Goal: Find specific page/section: Find specific page/section

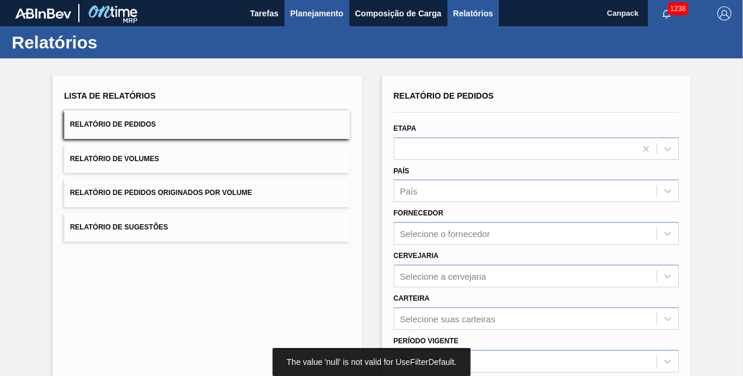
click at [342, 13] on span "Planejamento" at bounding box center [316, 13] width 53 height 14
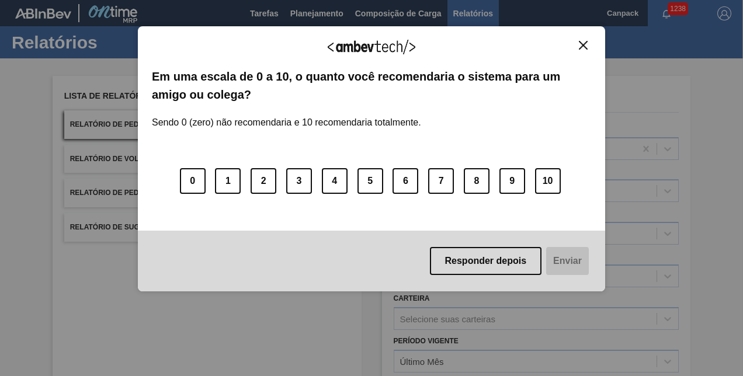
click at [581, 47] on img "Close" at bounding box center [583, 45] width 9 height 9
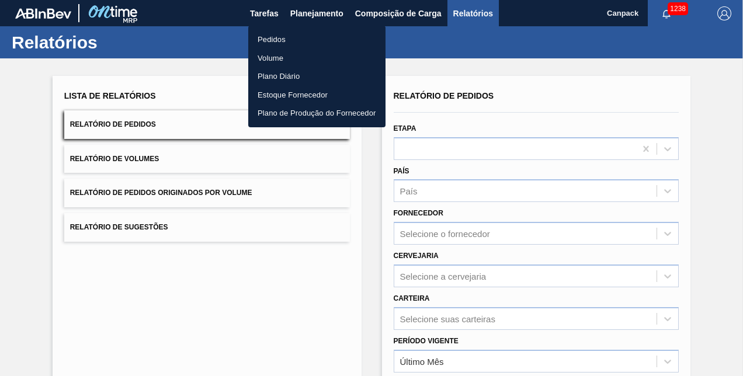
click at [288, 55] on li "Volume" at bounding box center [316, 58] width 137 height 19
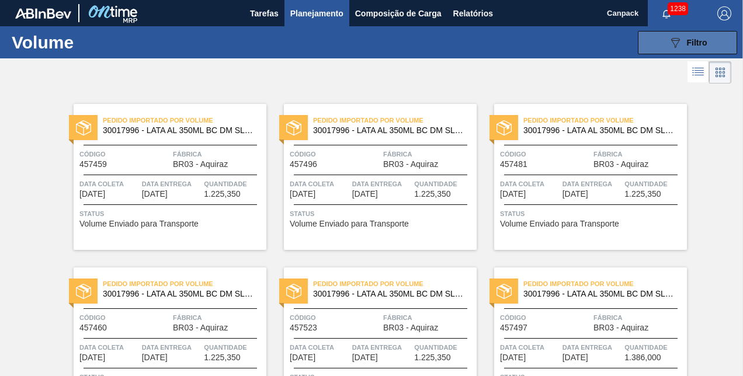
click at [687, 36] on div "089F7B8B-B2A5-4AFE-B5C0-19BA573D28AC Filtro" at bounding box center [687, 43] width 39 height 14
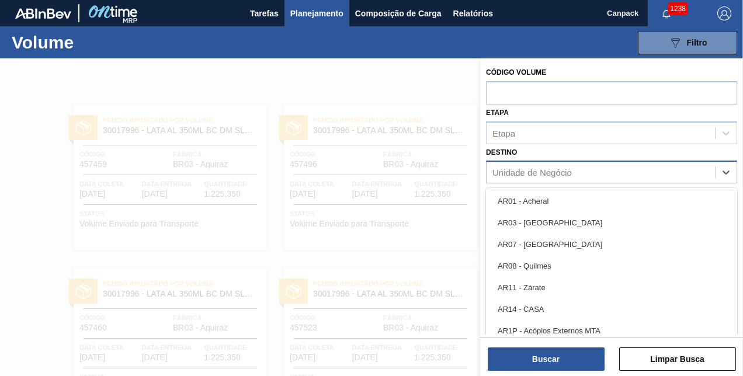
click at [535, 173] on div "Unidade de Negócio" at bounding box center [531, 173] width 79 height 10
type input "ja"
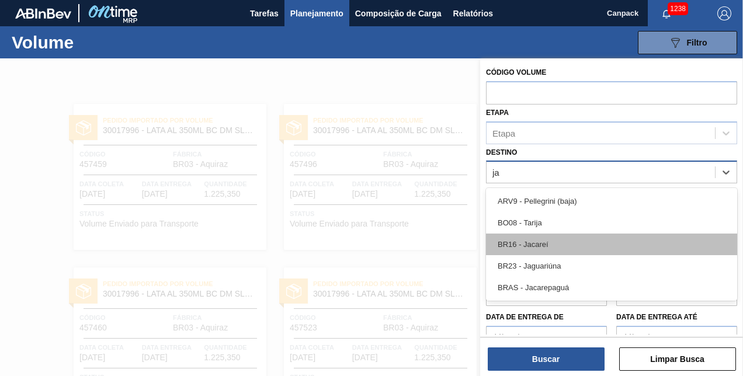
click at [563, 241] on div "BR16 - Jacareí" at bounding box center [611, 245] width 251 height 22
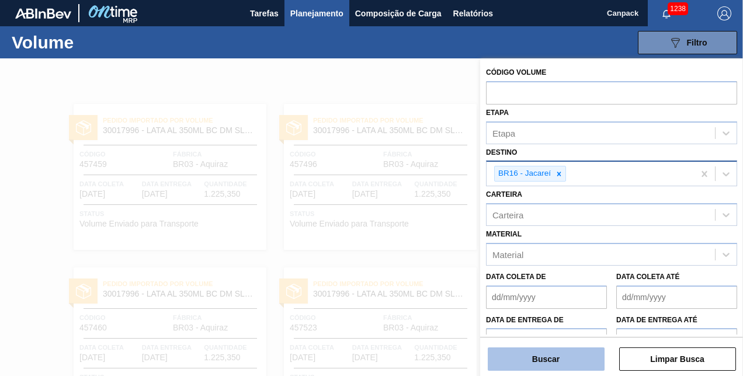
click at [558, 367] on button "Buscar" at bounding box center [546, 359] width 117 height 23
